Goal: Find specific page/section: Find specific page/section

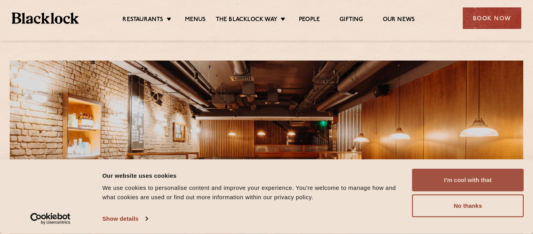
click at [492, 175] on button "I'm cool with that" at bounding box center [468, 180] width 112 height 23
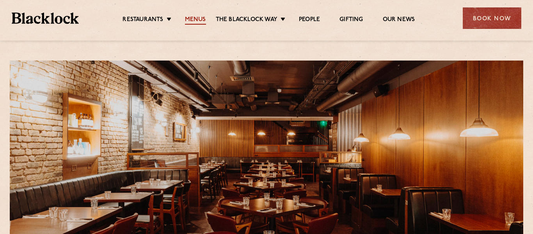
click at [191, 22] on link "Menus" at bounding box center [195, 20] width 21 height 9
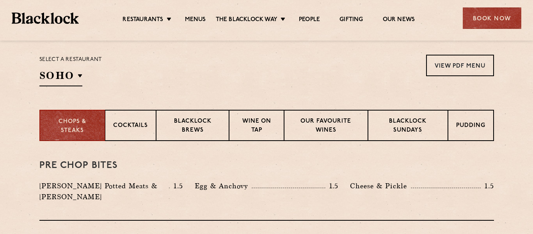
scroll to position [265, 0]
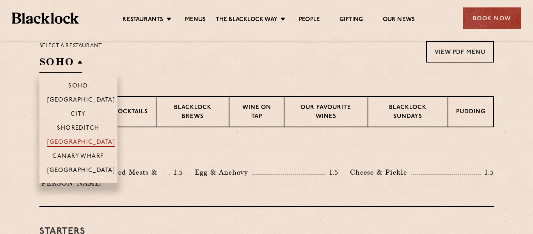
click at [82, 141] on p "[GEOGRAPHIC_DATA]" at bounding box center [81, 143] width 68 height 8
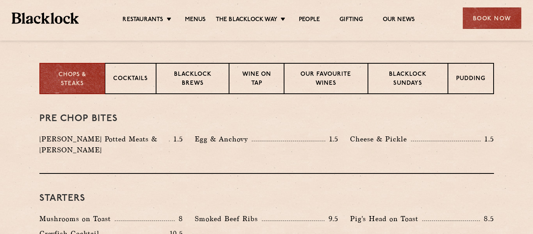
scroll to position [281, 0]
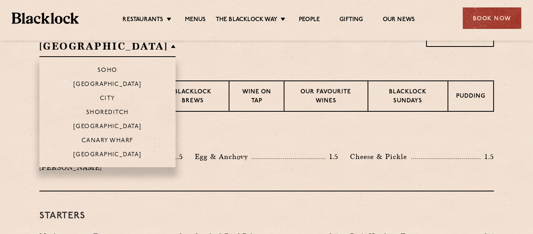
click at [152, 48] on h2 "[GEOGRAPHIC_DATA]" at bounding box center [107, 48] width 137 height 18
click at [103, 69] on p "Soho" at bounding box center [108, 71] width 20 height 8
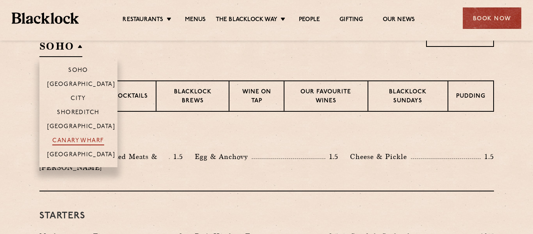
click at [84, 144] on p "Canary Wharf" at bounding box center [78, 141] width 52 height 8
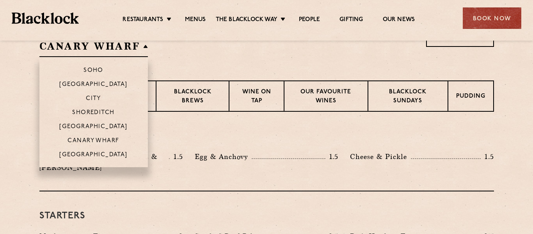
click at [93, 45] on h2 "Canary Wharf" at bounding box center [93, 48] width 109 height 18
click at [86, 128] on p "[GEOGRAPHIC_DATA]" at bounding box center [93, 127] width 68 height 8
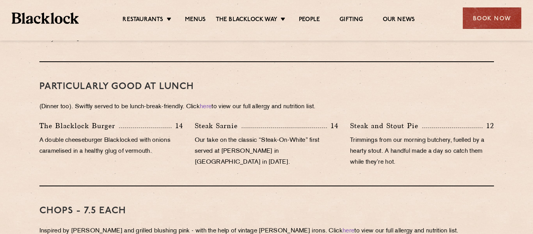
scroll to position [467, 0]
